Goal: Book appointment/travel/reservation

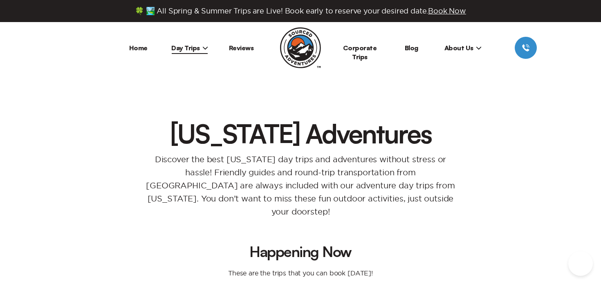
scroll to position [256, 0]
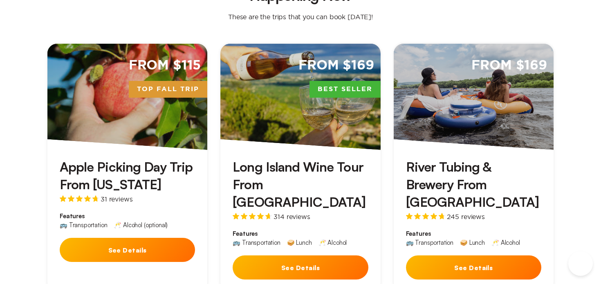
click at [282, 127] on div "From $169 Best Seller" at bounding box center [300, 97] width 160 height 106
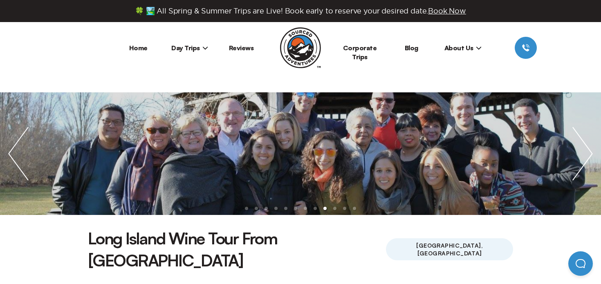
scroll to position [256, 0]
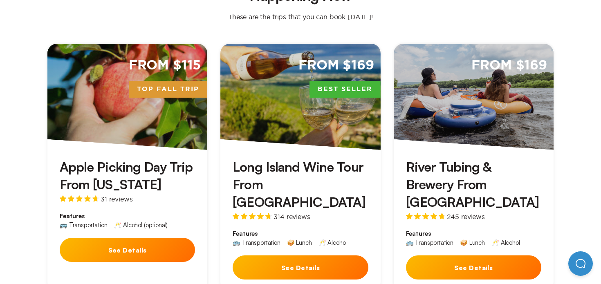
click at [105, 120] on div "From $115 Top Fall Trip" at bounding box center [127, 97] width 160 height 106
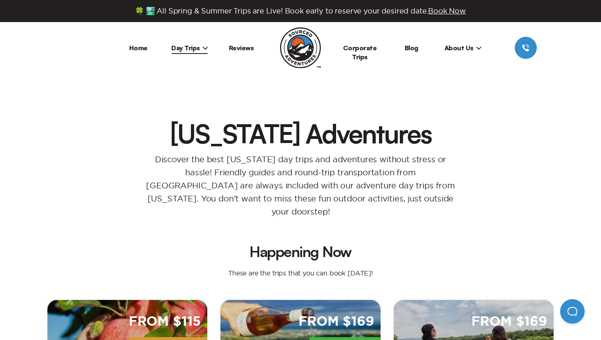
scroll to position [256, 0]
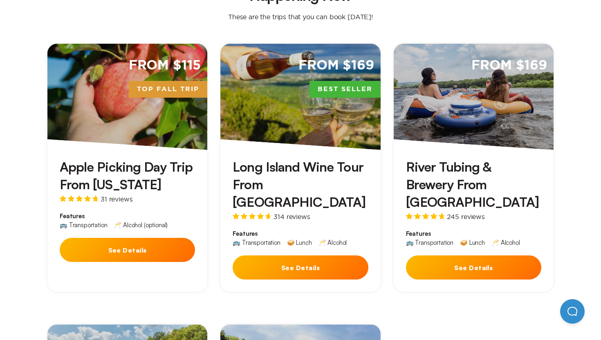
click at [271, 98] on div "From $169 Best Seller" at bounding box center [300, 97] width 160 height 106
